Goal: Navigation & Orientation: Find specific page/section

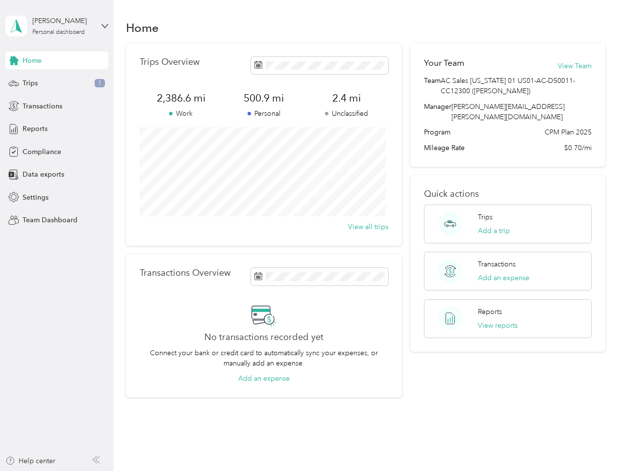
click at [311, 235] on div "Trips Overview 2,386.6 mi Work 500.9 mi Personal 2.4 mi Unclassified View all t…" at bounding box center [264, 144] width 276 height 203
click at [57, 26] on div "[PERSON_NAME]" at bounding box center [62, 21] width 61 height 10
click at [57, 60] on div "You’re signed in as [PERSON_NAME][EMAIL_ADDRESS][PERSON_NAME][DOMAIN_NAME] Team…" at bounding box center [163, 86] width 317 height 100
click at [14, 60] on div "You’re signed in as [PERSON_NAME][EMAIL_ADDRESS][PERSON_NAME][DOMAIN_NAME] Team…" at bounding box center [163, 86] width 317 height 100
click at [57, 83] on div "Trips 1" at bounding box center [56, 84] width 103 height 18
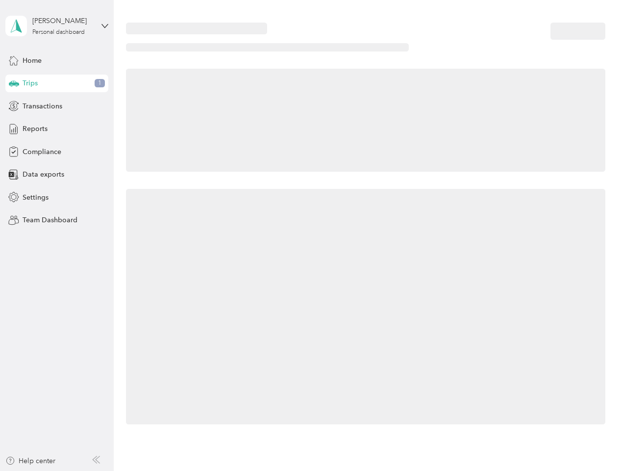
click at [14, 83] on icon at bounding box center [14, 82] width 10 height 5
